Goal: Communication & Community: Answer question/provide support

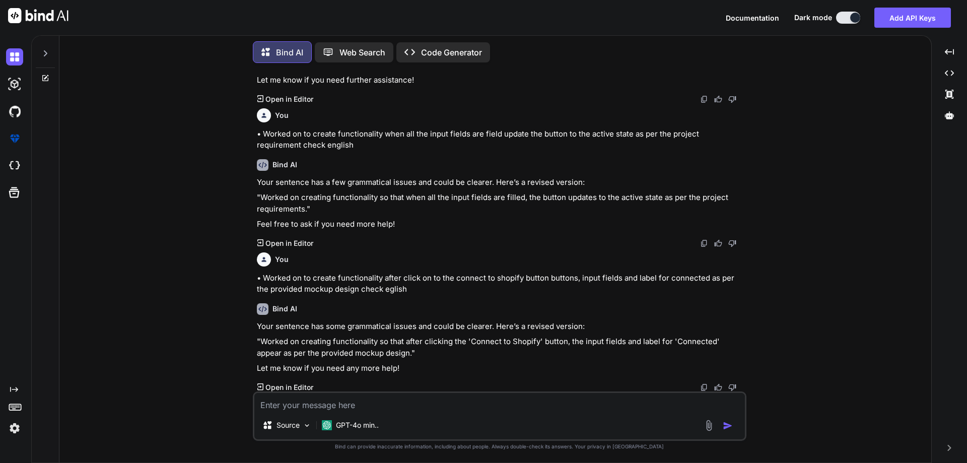
scroll to position [101, 0]
click at [45, 55] on div at bounding box center [45, 50] width 19 height 35
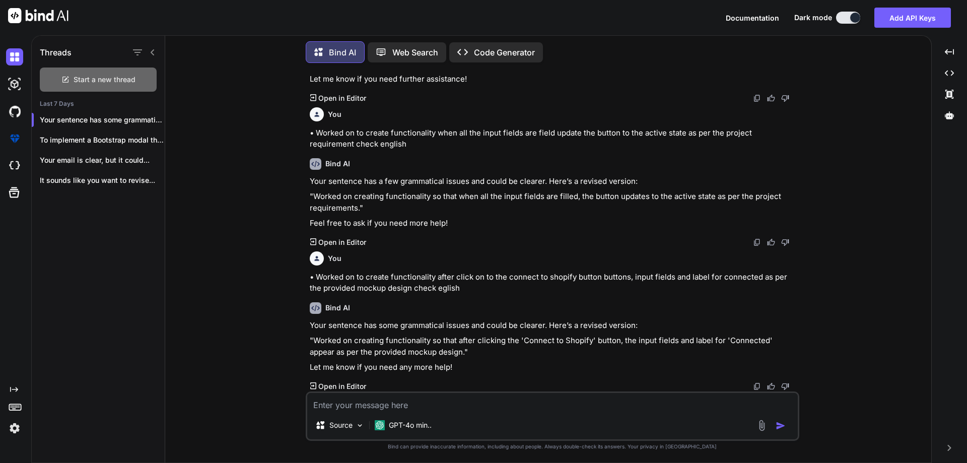
click at [83, 76] on span "Start a new thread" at bounding box center [105, 80] width 62 height 10
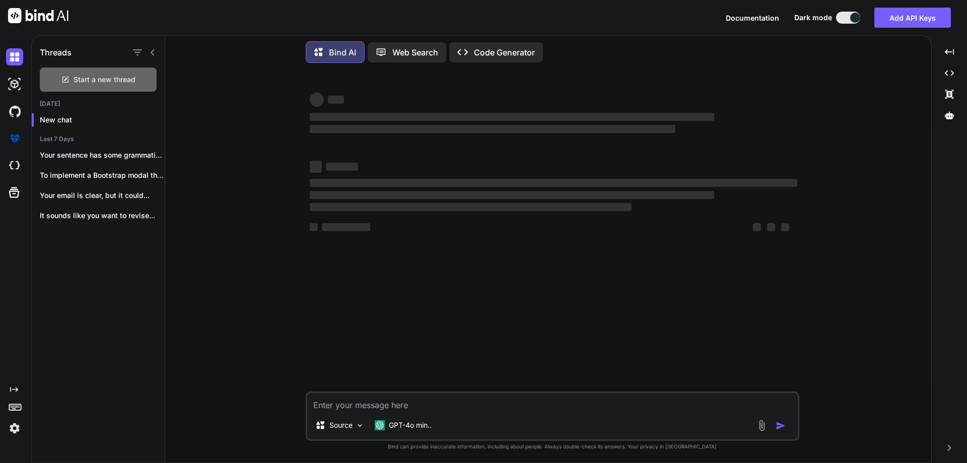
scroll to position [0, 0]
click at [436, 407] on textarea at bounding box center [552, 402] width 490 height 18
type textarea "x"
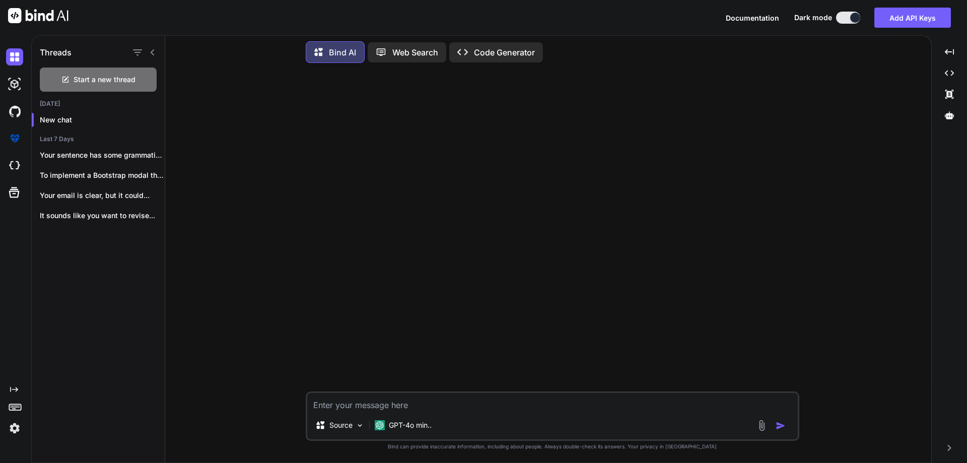
paste textarea "once I get response I'll update you"
type textarea "once I get response I'll update you"
type textarea "x"
type textarea "once I get response I'll update you"
type textarea "x"
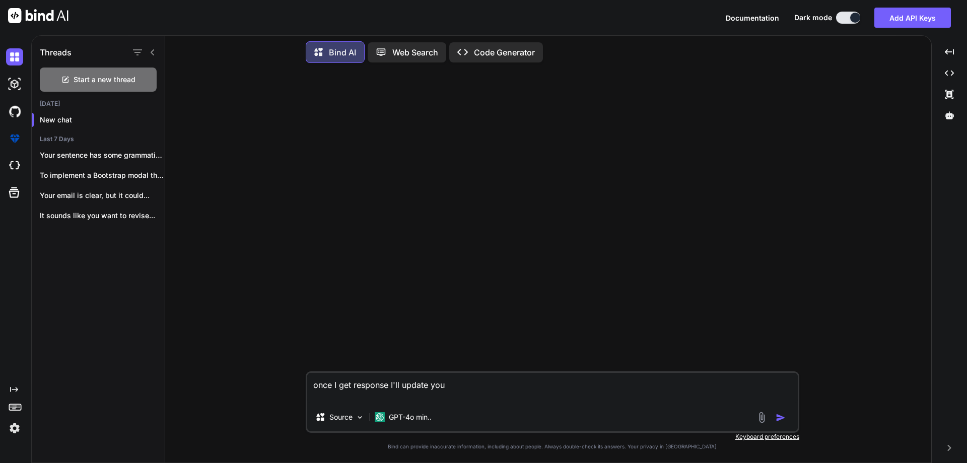
type textarea "once I get response I'll update you c"
type textarea "x"
type textarea "once I get response I'll update you ch"
type textarea "x"
type textarea "once I get response I'll update you che"
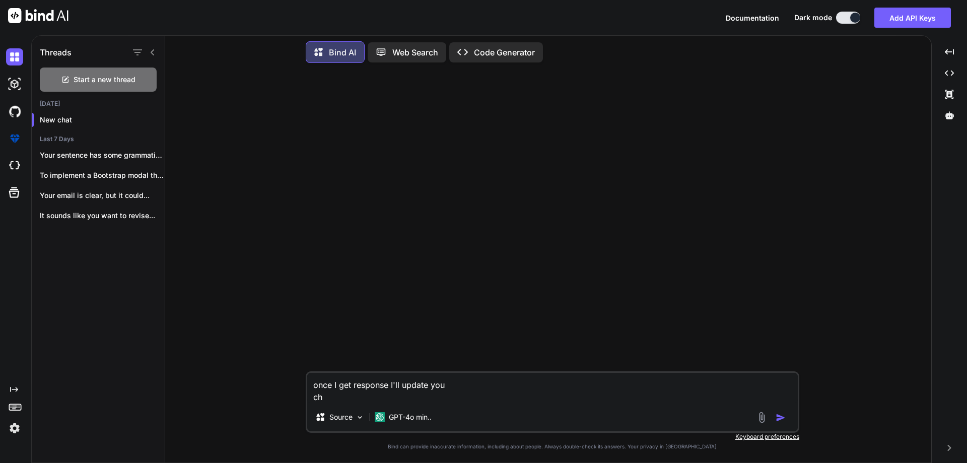
type textarea "x"
type textarea "once I get response I'll update you chec"
type textarea "x"
type textarea "once I get response I'll update you check"
type textarea "x"
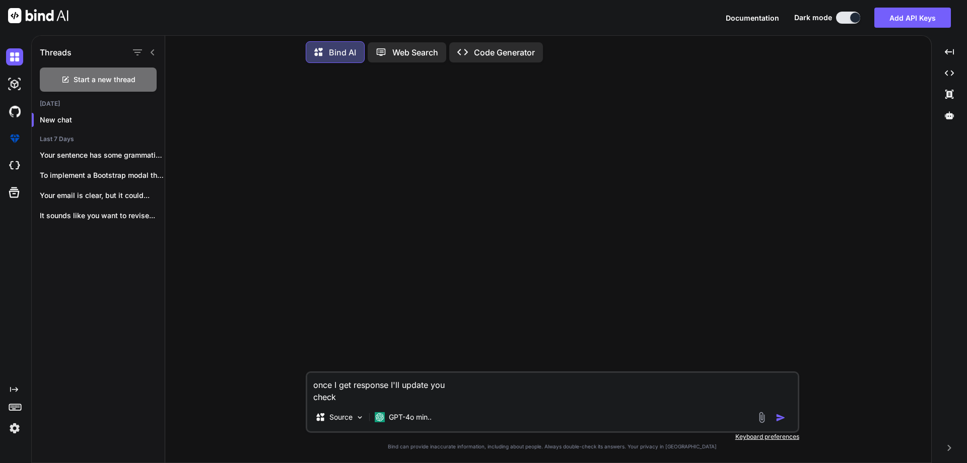
type textarea "once I get response I'll update you check"
type textarea "x"
type textarea "once I get response I'll update you check e"
type textarea "x"
type textarea "once I get response I'll update you check en"
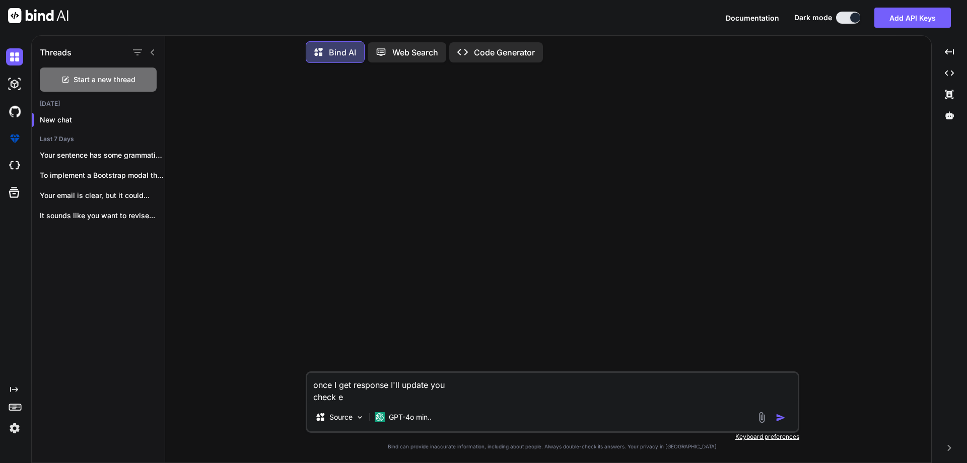
type textarea "x"
type textarea "once I get response I'll update you check eng"
type textarea "x"
type textarea "once I get response I'll update you check engl"
type textarea "x"
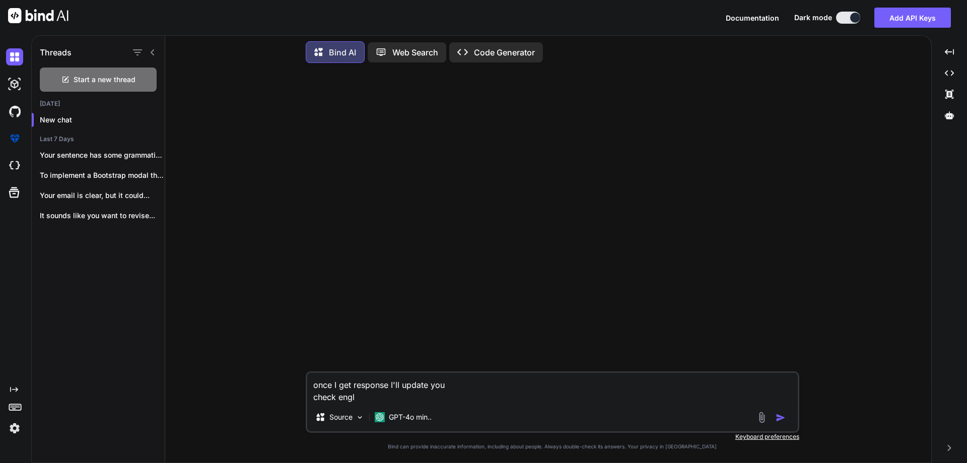
type textarea "once I get response I'll update you check engli"
type textarea "x"
type textarea "once I get response I'll update you check englis"
type textarea "x"
type textarea "once I get response I'll update you check english"
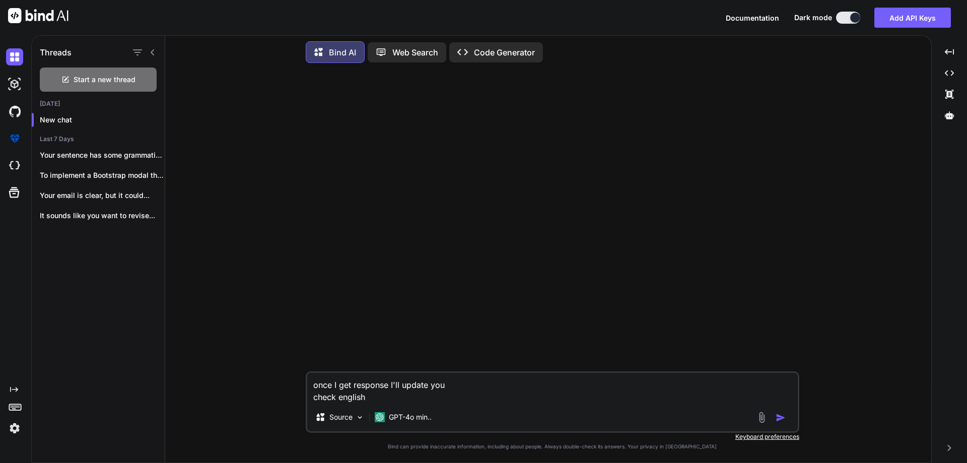
type textarea "x"
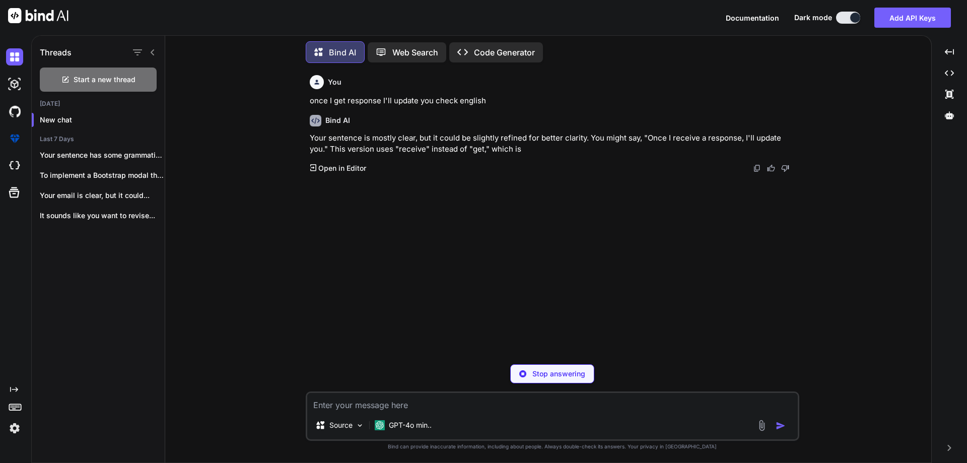
type textarea "x"
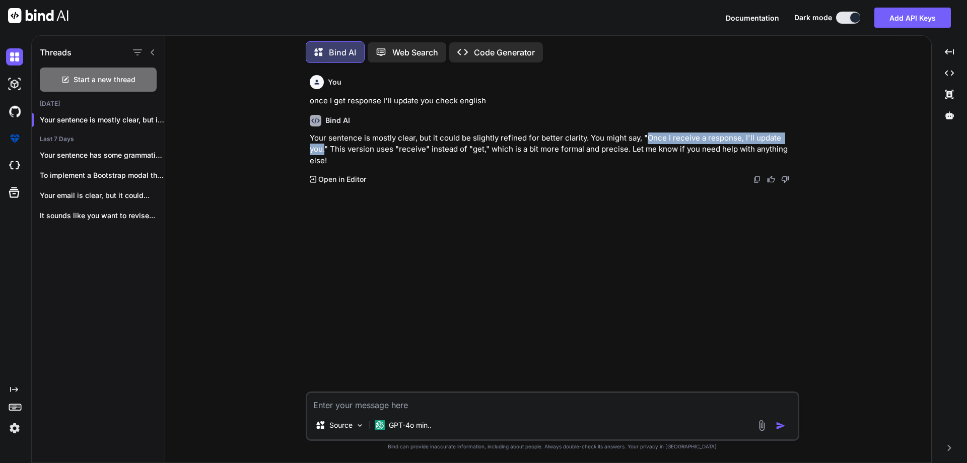
drag, startPoint x: 645, startPoint y: 137, endPoint x: 324, endPoint y: 151, distance: 321.5
click at [324, 151] on p "Your sentence is mostly clear, but it could be slightly refined for better clar…" at bounding box center [553, 149] width 487 height 34
copy p "Once I receive a response, I'll update you."
